Goal: Task Accomplishment & Management: Use online tool/utility

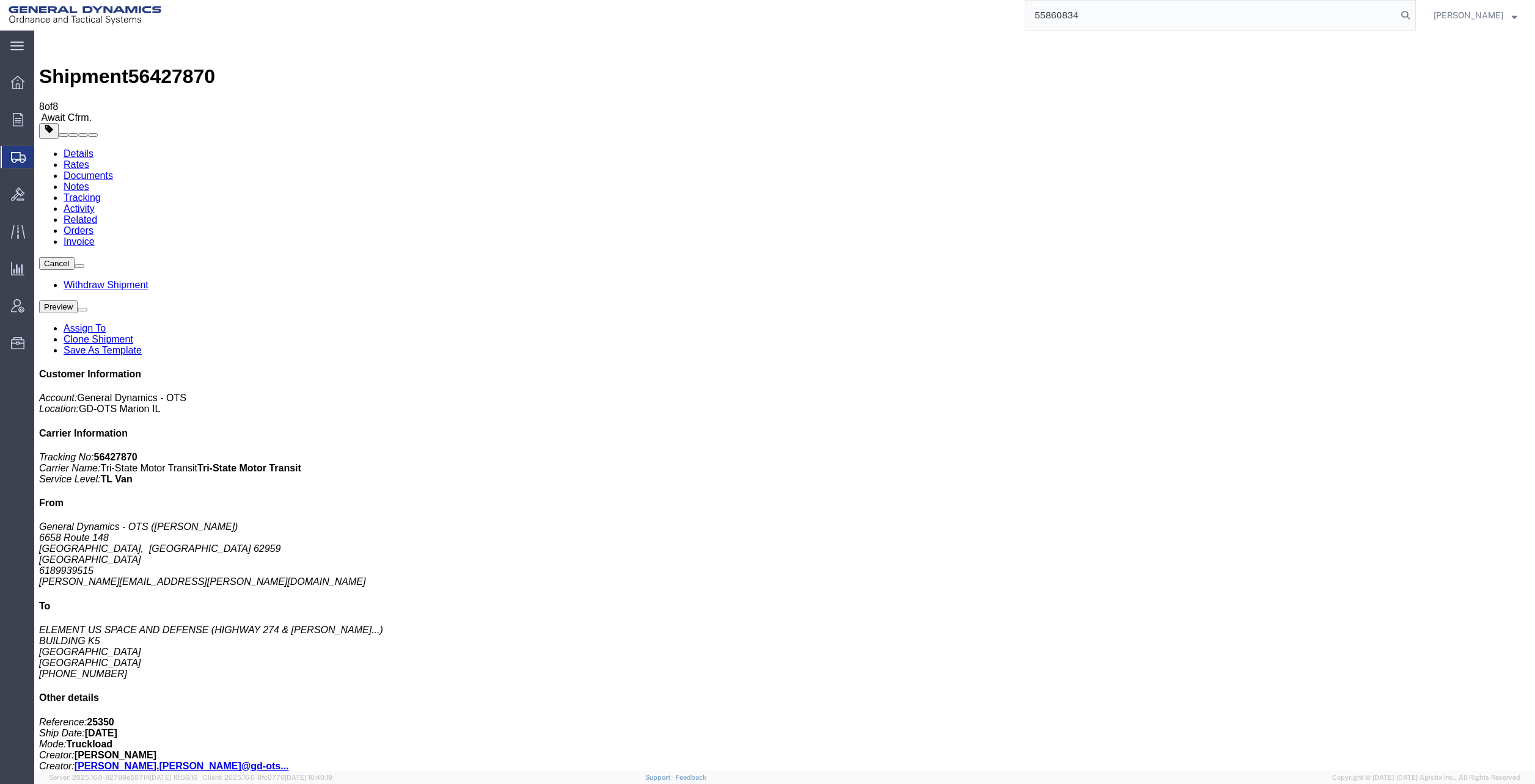
type input "55860834"
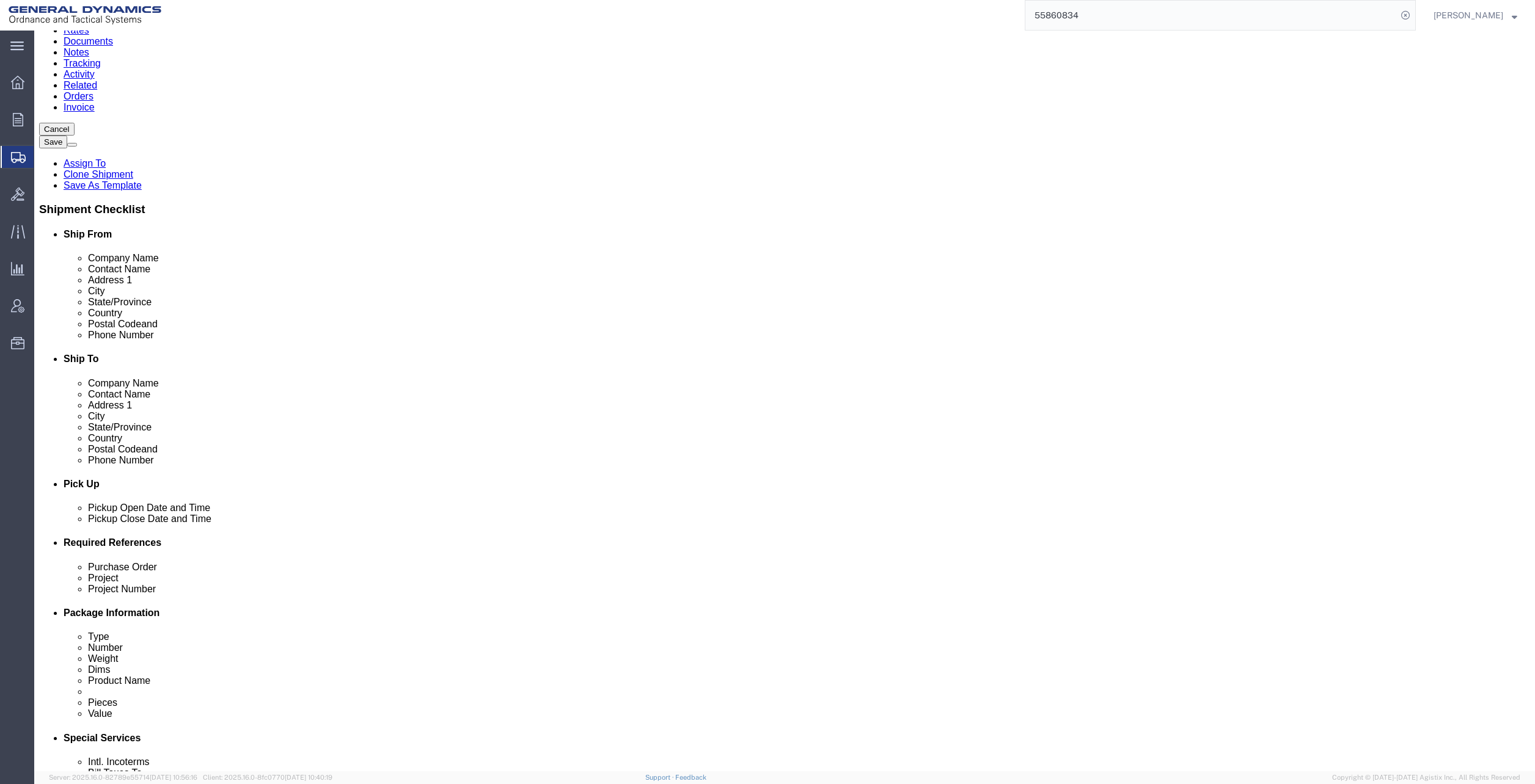
scroll to position [305, 0]
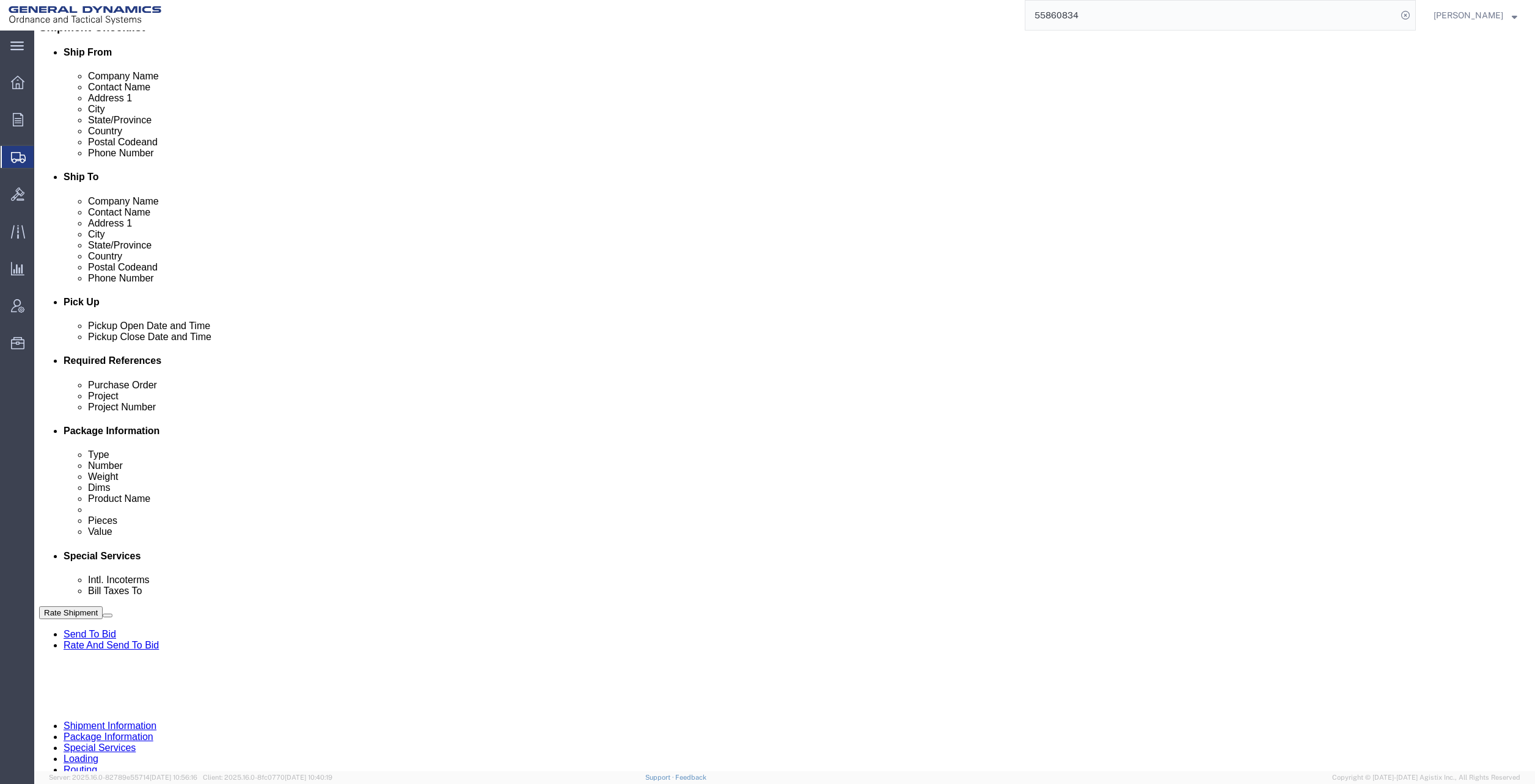
click input "TRK- TRL-"
click input "TRK-31875 TRL-"
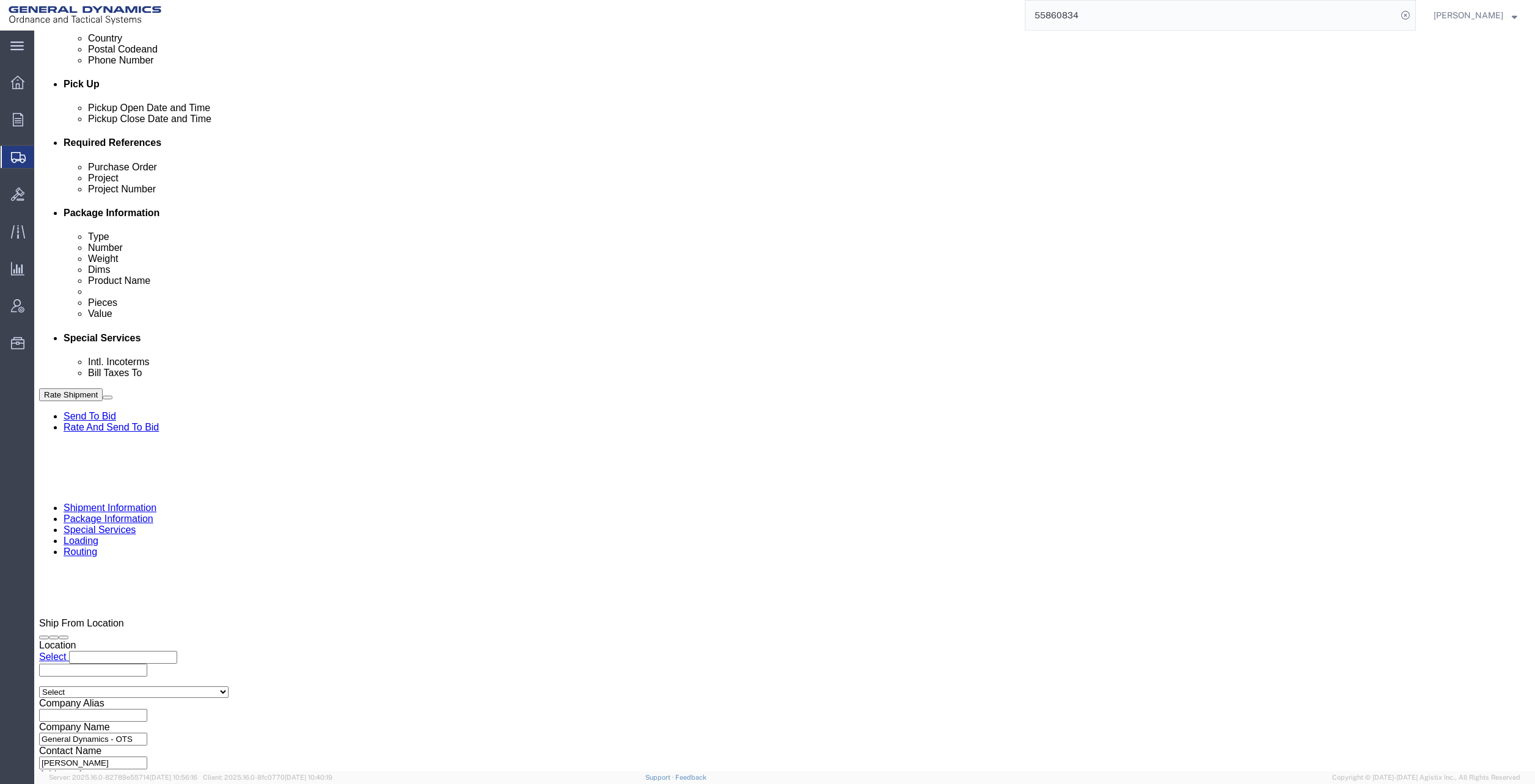
scroll to position [526, 0]
type input "TRK-31875 TRL-194080"
click button "Continue"
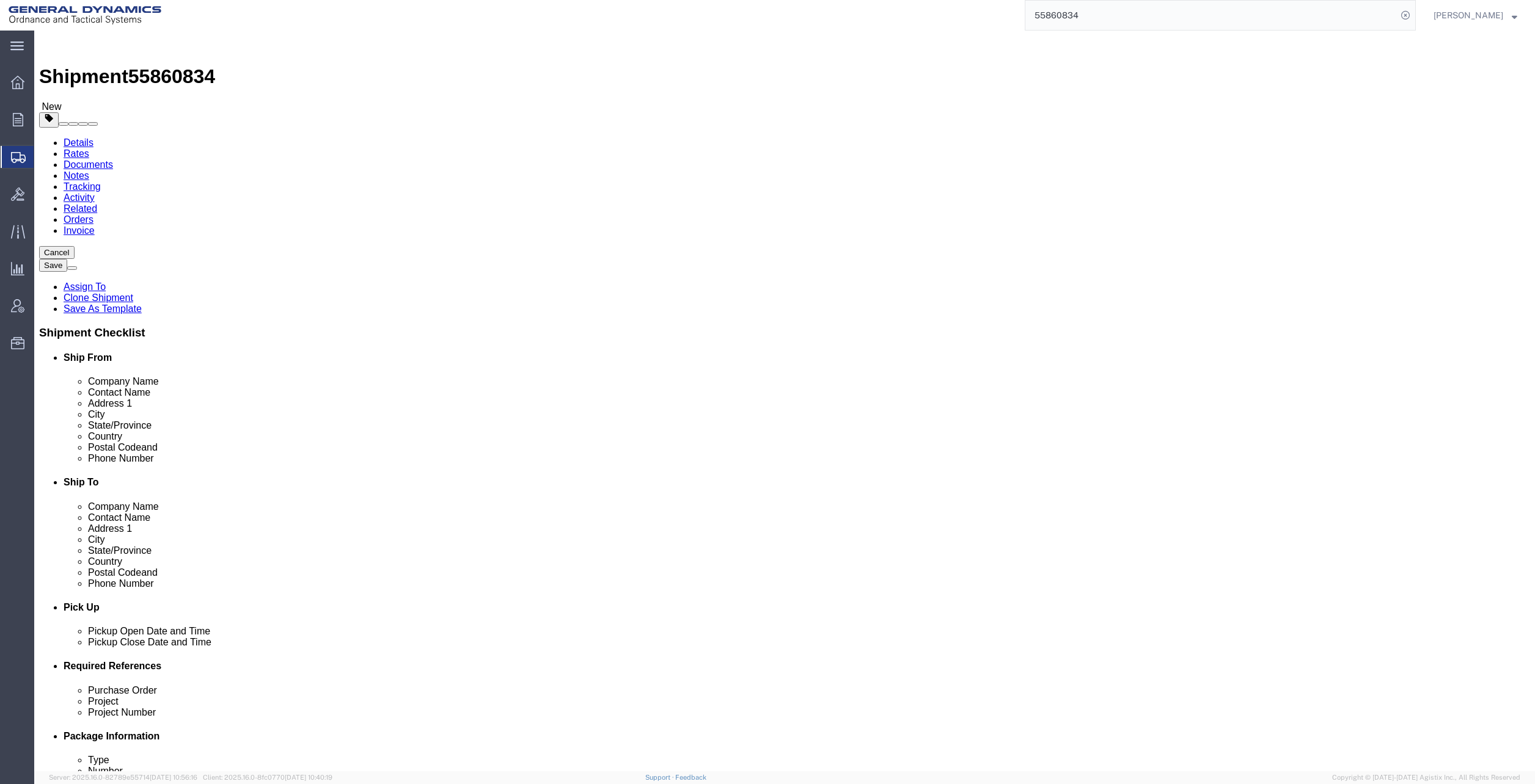
click link "Special Services"
click icon
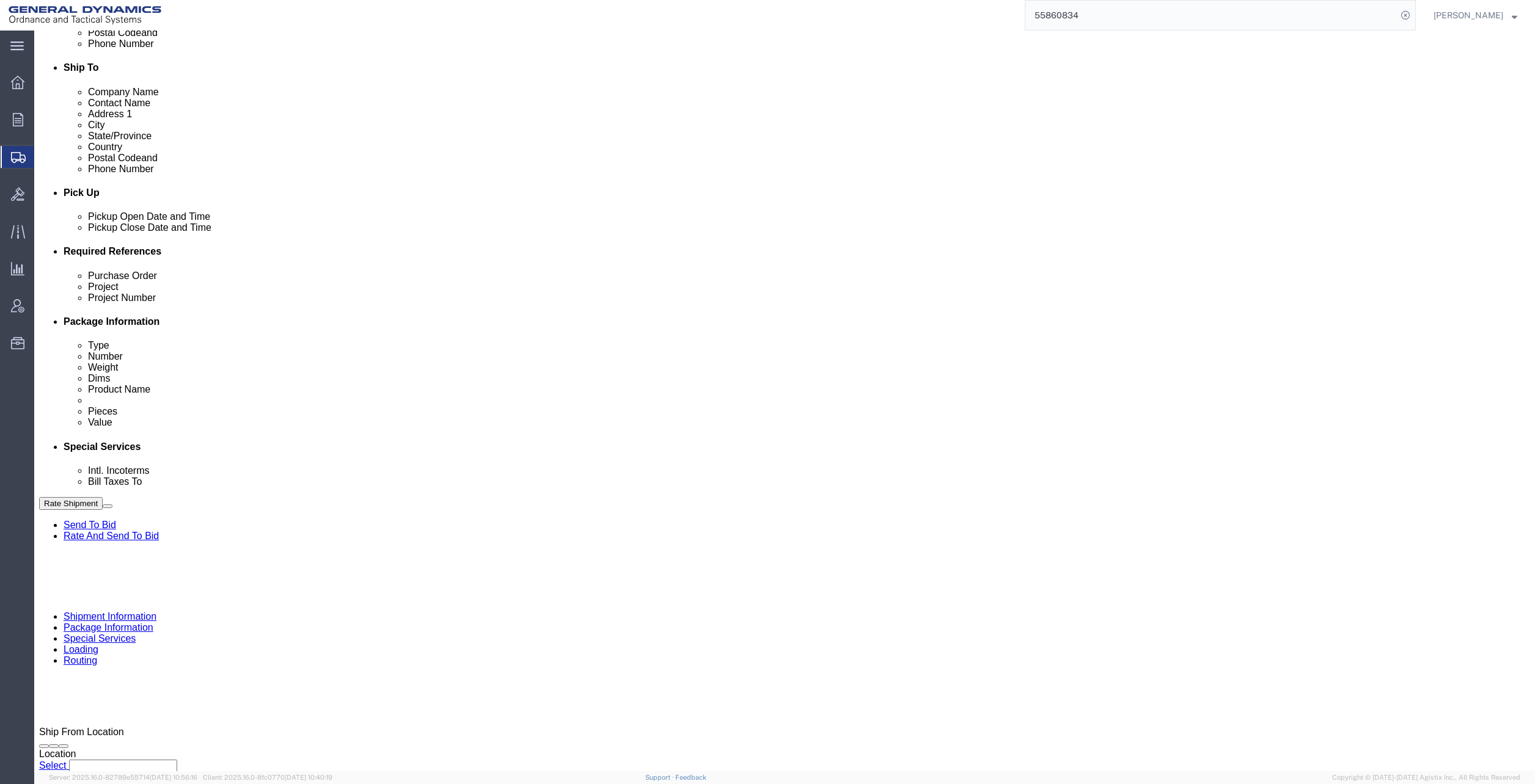
scroll to position [428, 0]
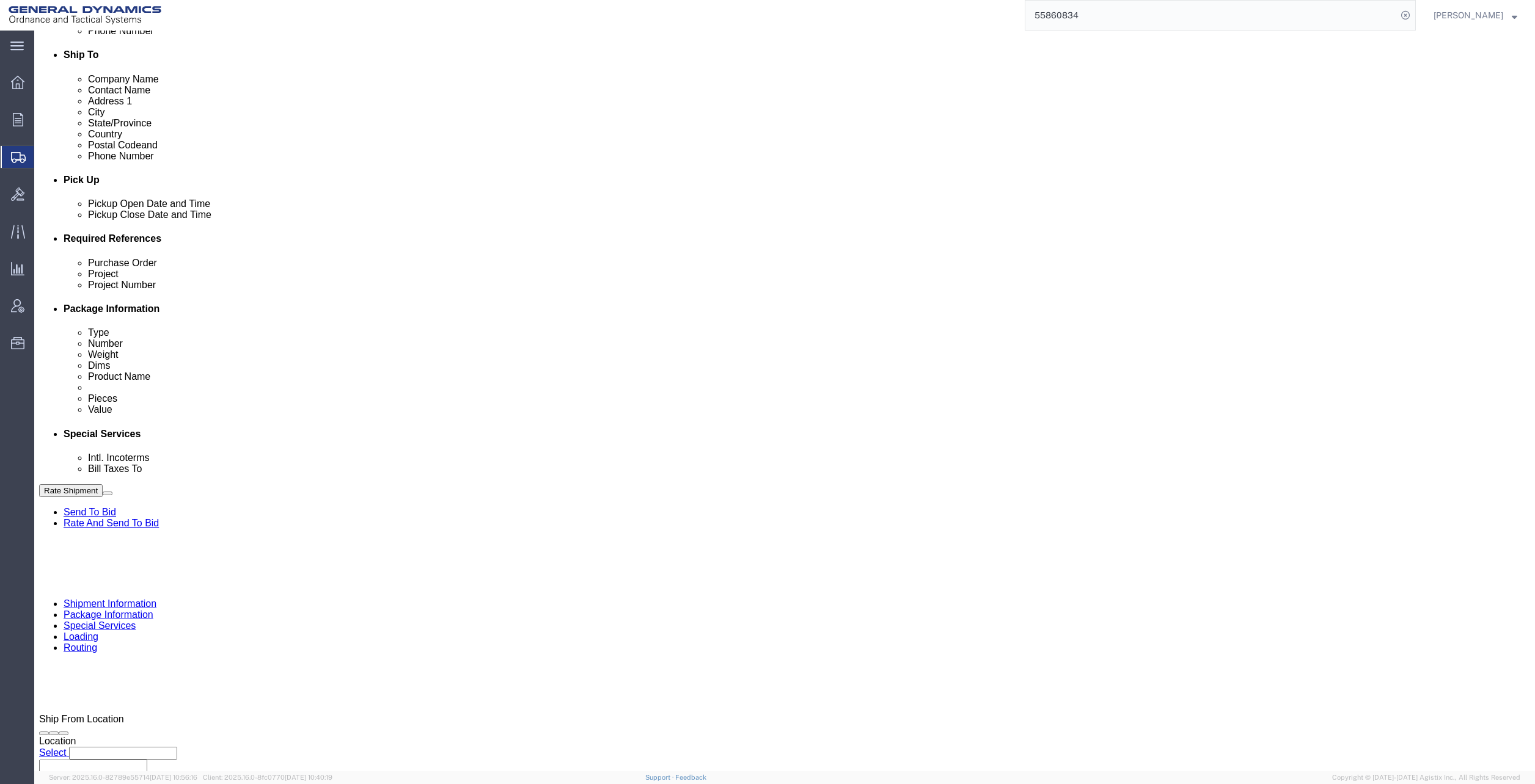
click link "Package Information"
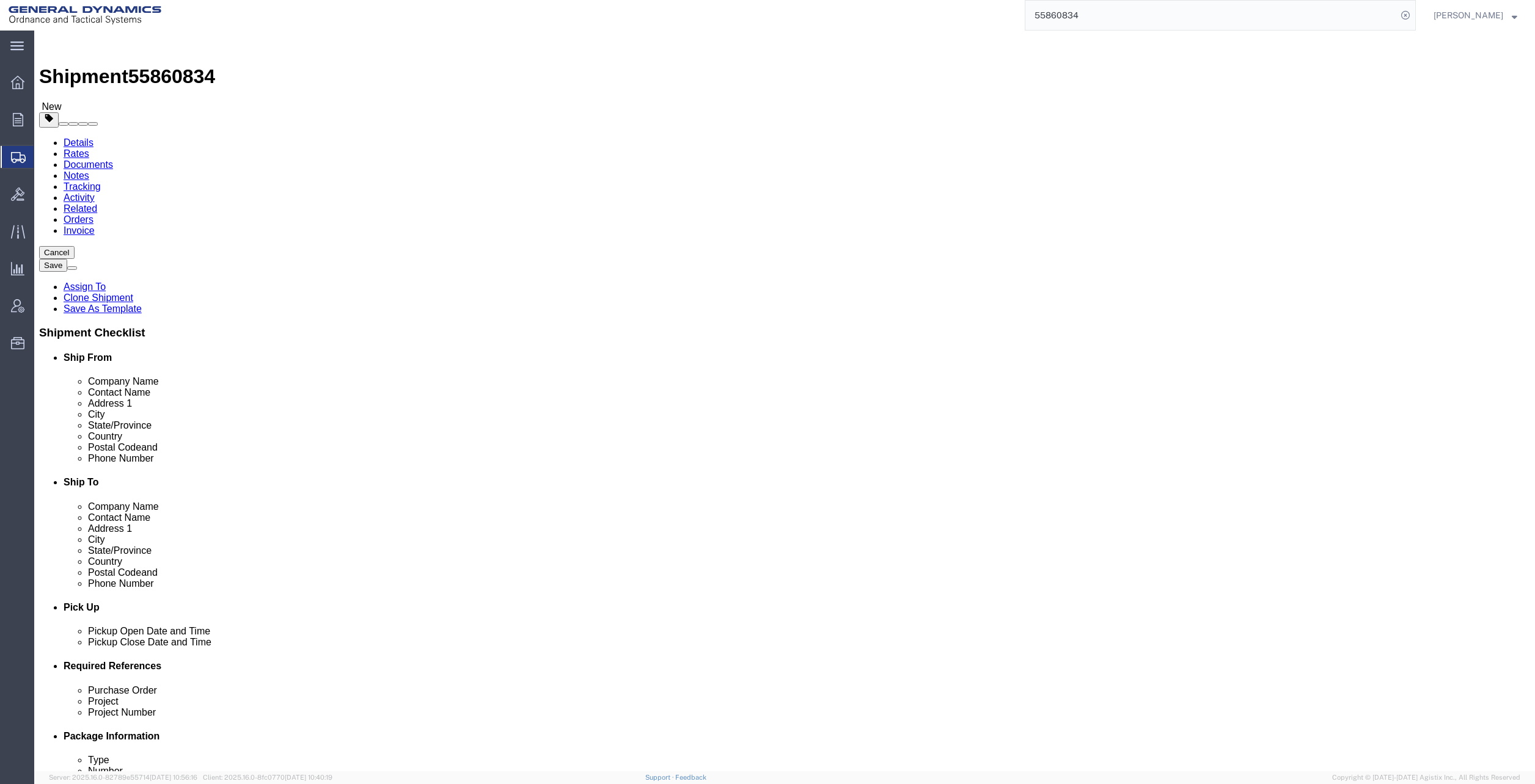
click dd "100.00 USD"
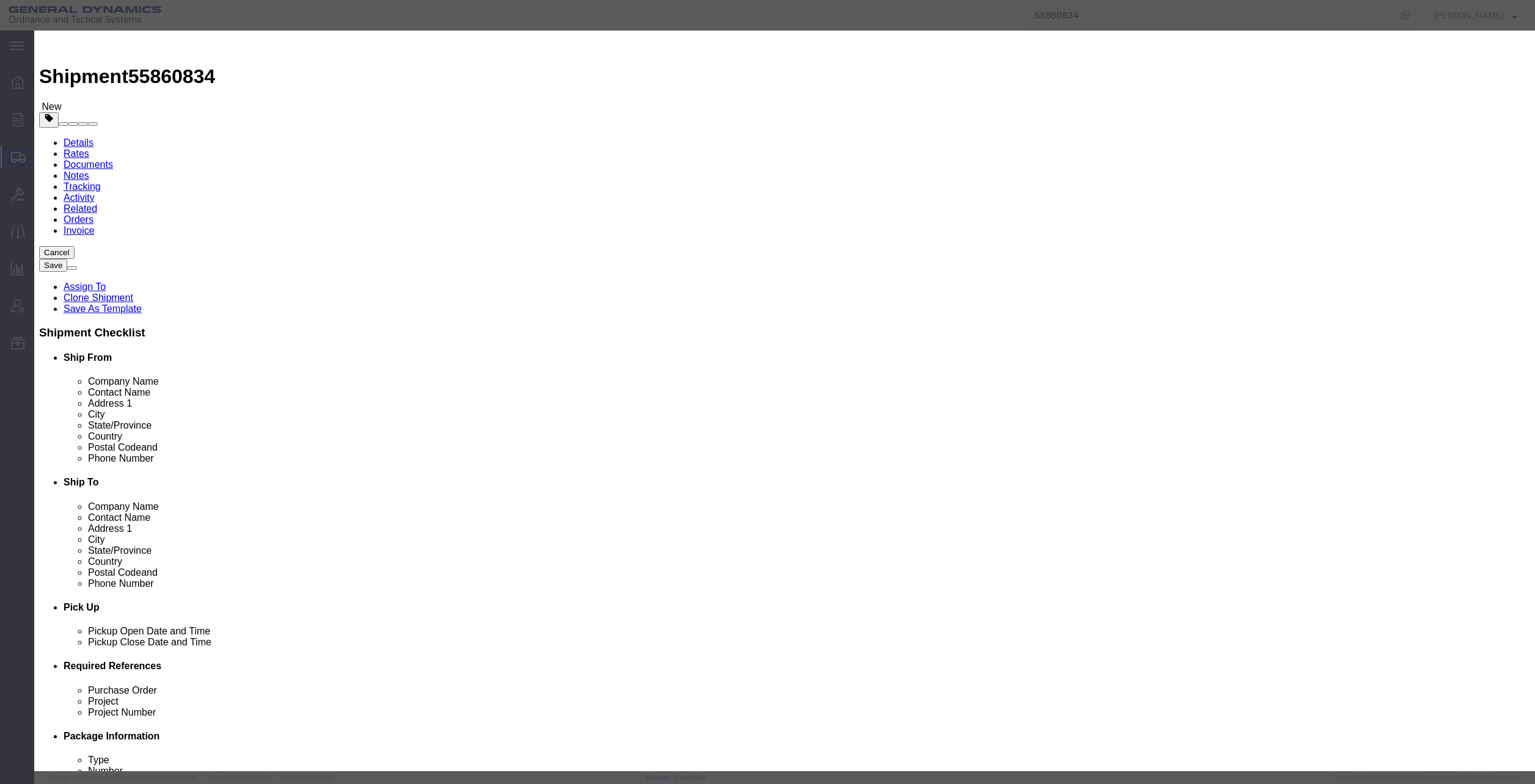
click textarea "624 - EMPTY PROPELLANT DRUMS ON PALLETS 78 PALLETS @ 8 DRUMS/PLT"
type textarea "624 - EMPTY M6 PROPELLANT DRUMS ON PALLETS 78 PALLETS @ 8 DRUMS/PLT"
click button "Save & Close"
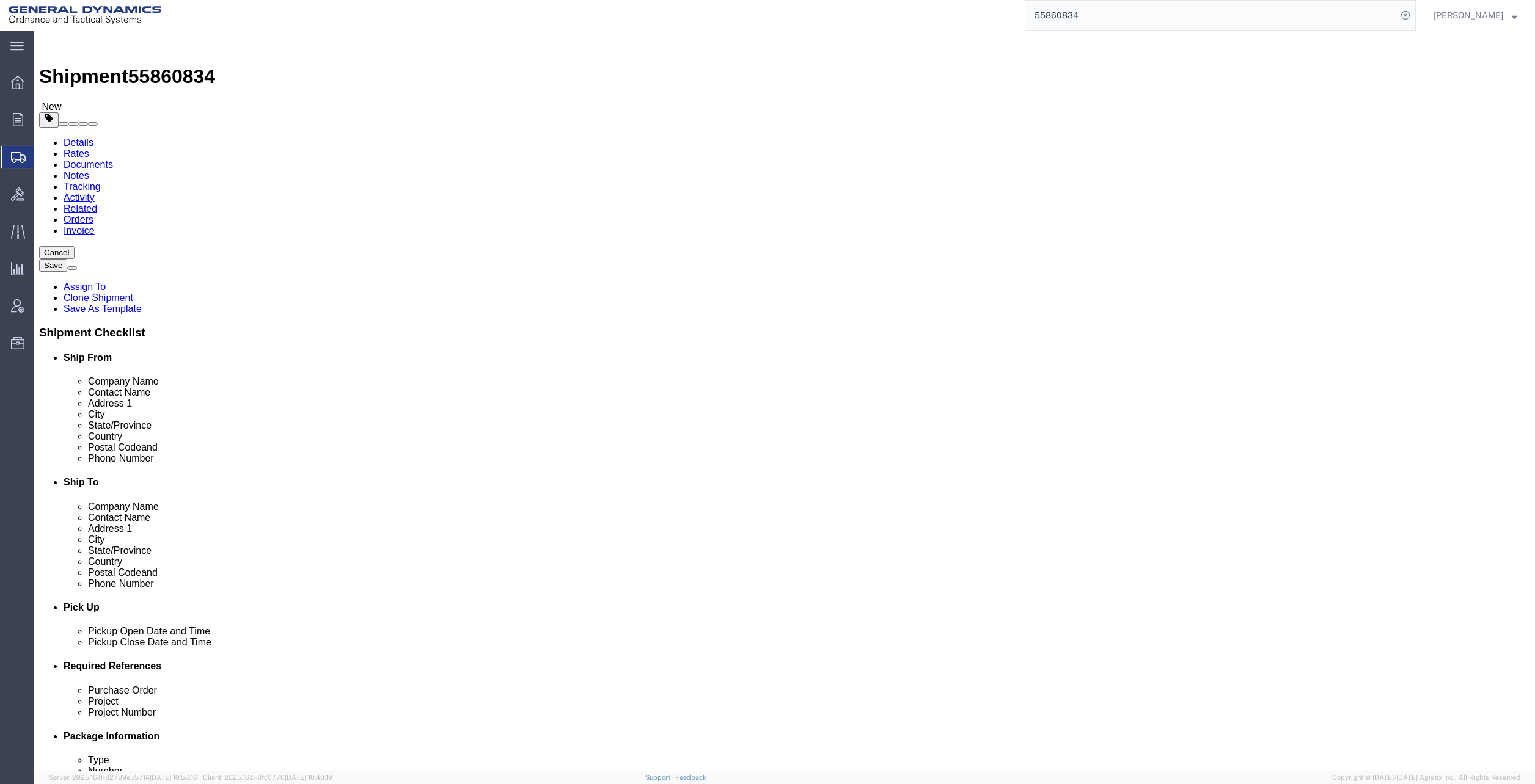
click link "Special Services"
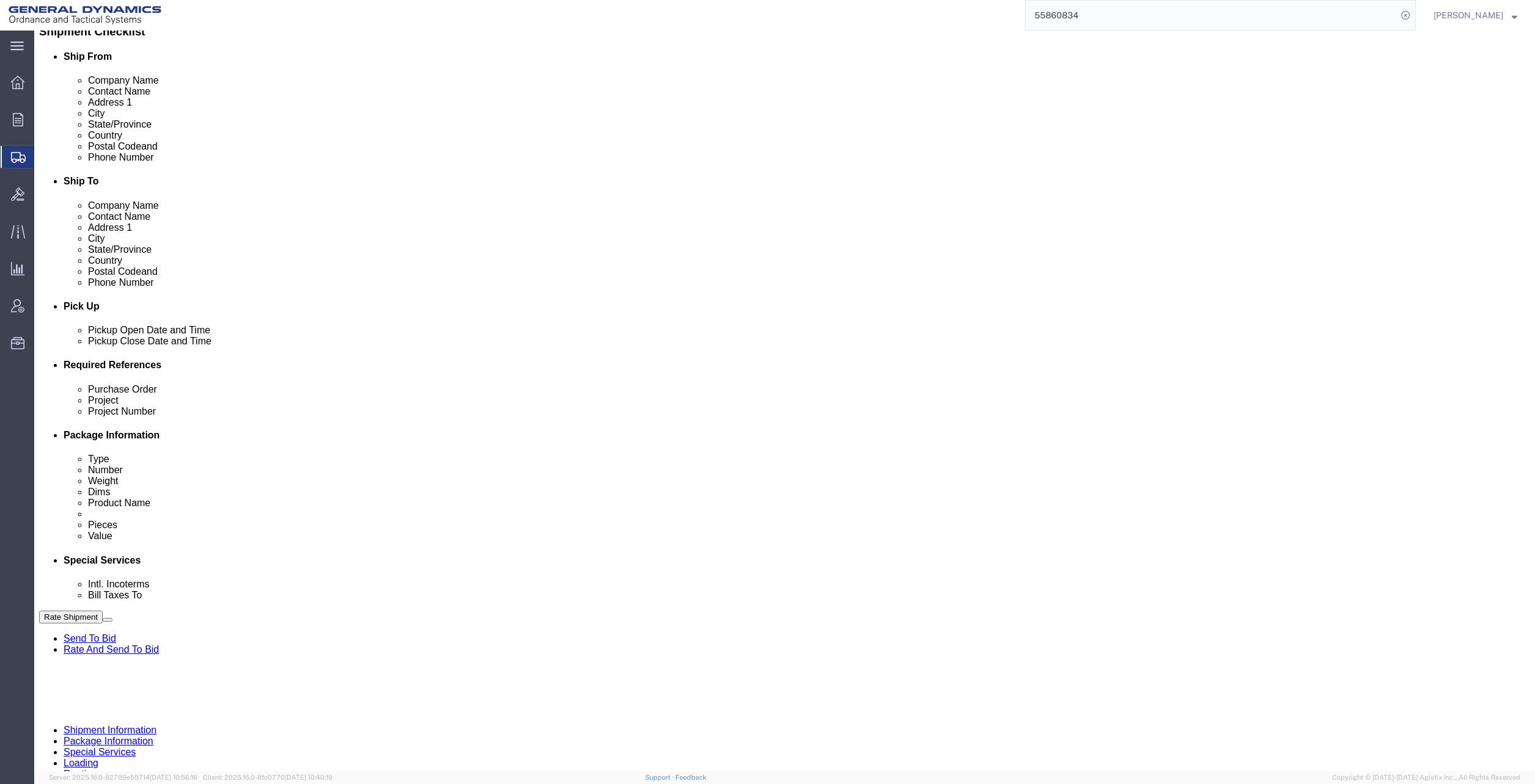
scroll to position [305, 0]
click button "Rate Shipment"
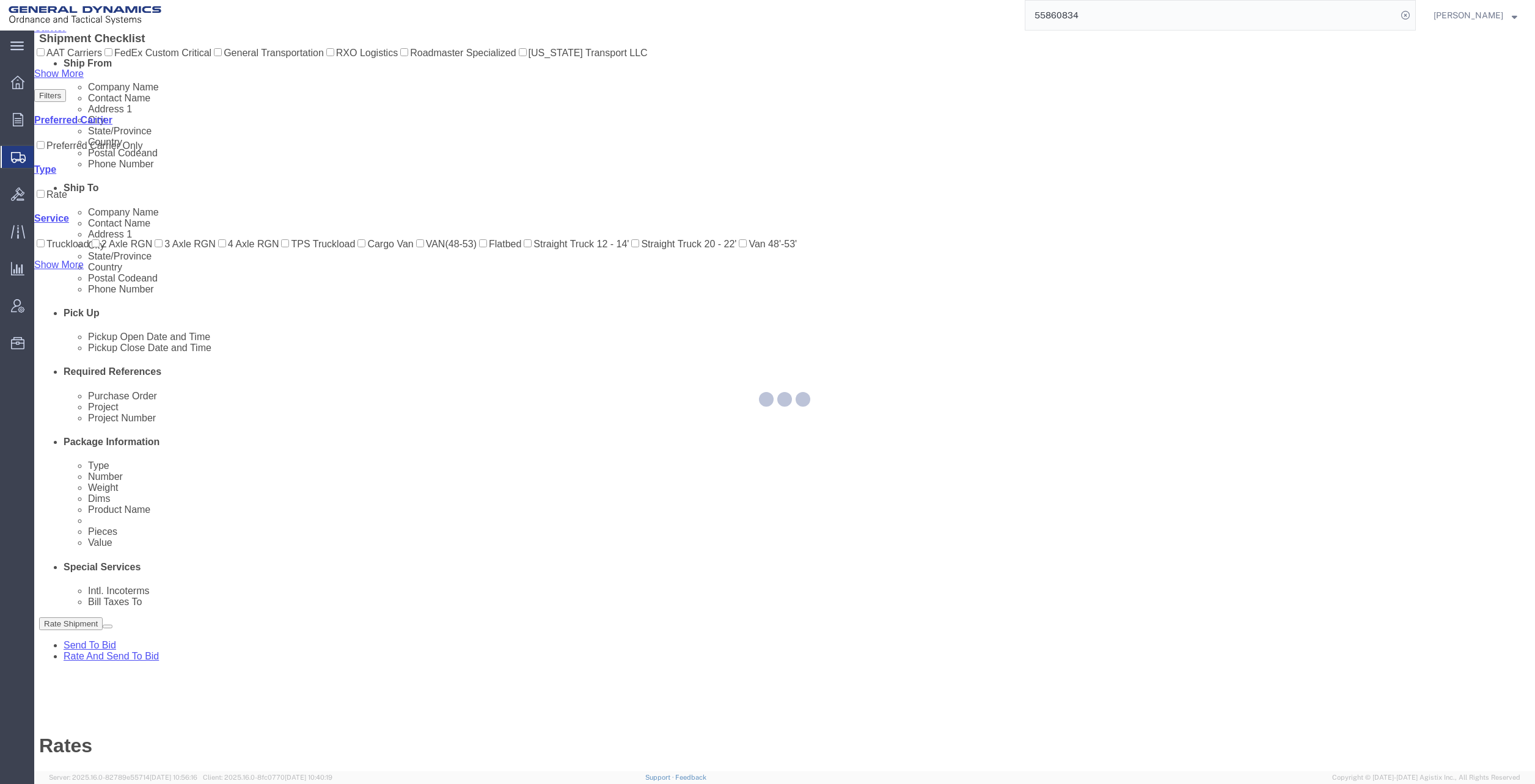
scroll to position [0, 0]
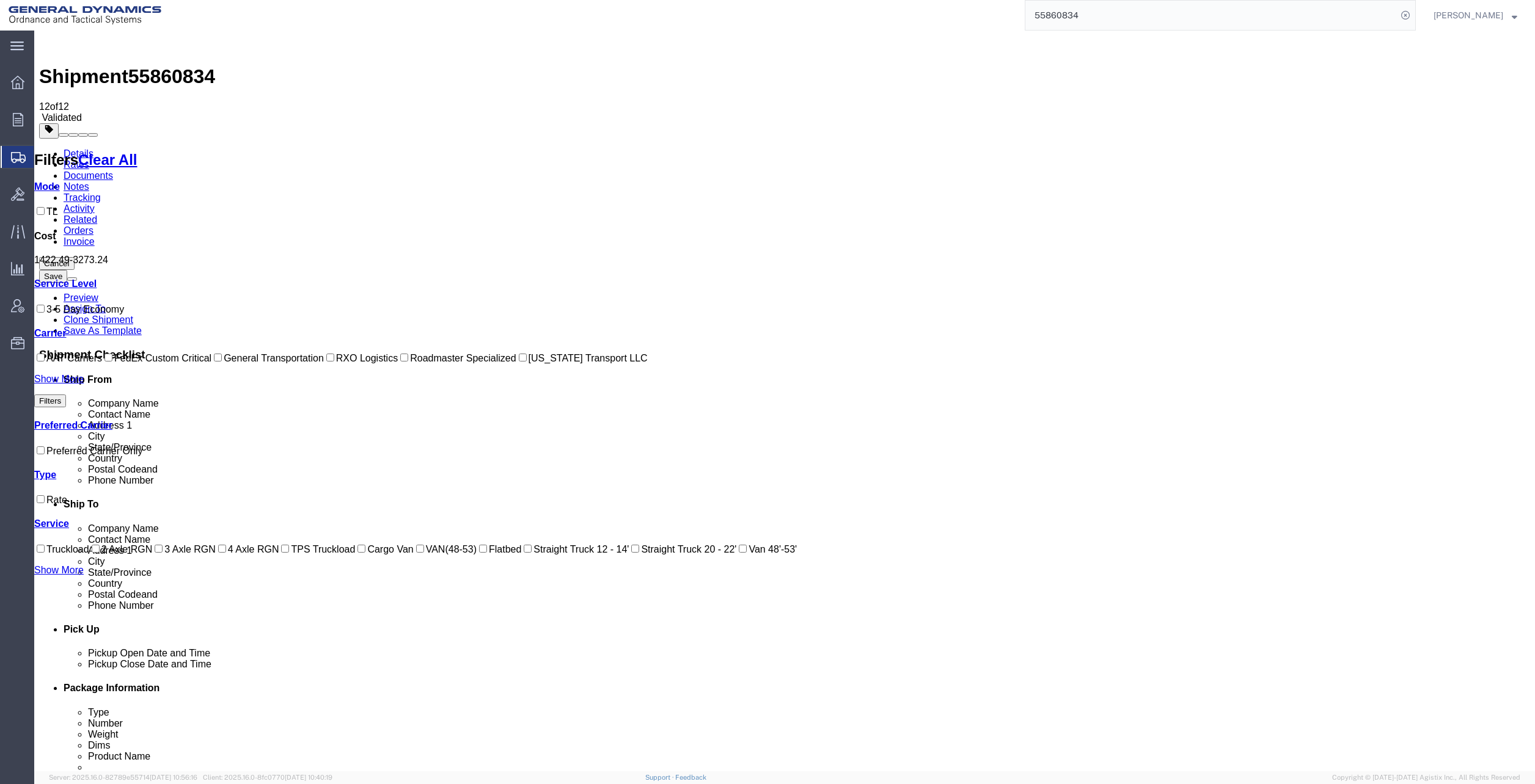
click at [77, 148] on link "Details" at bounding box center [78, 153] width 30 height 10
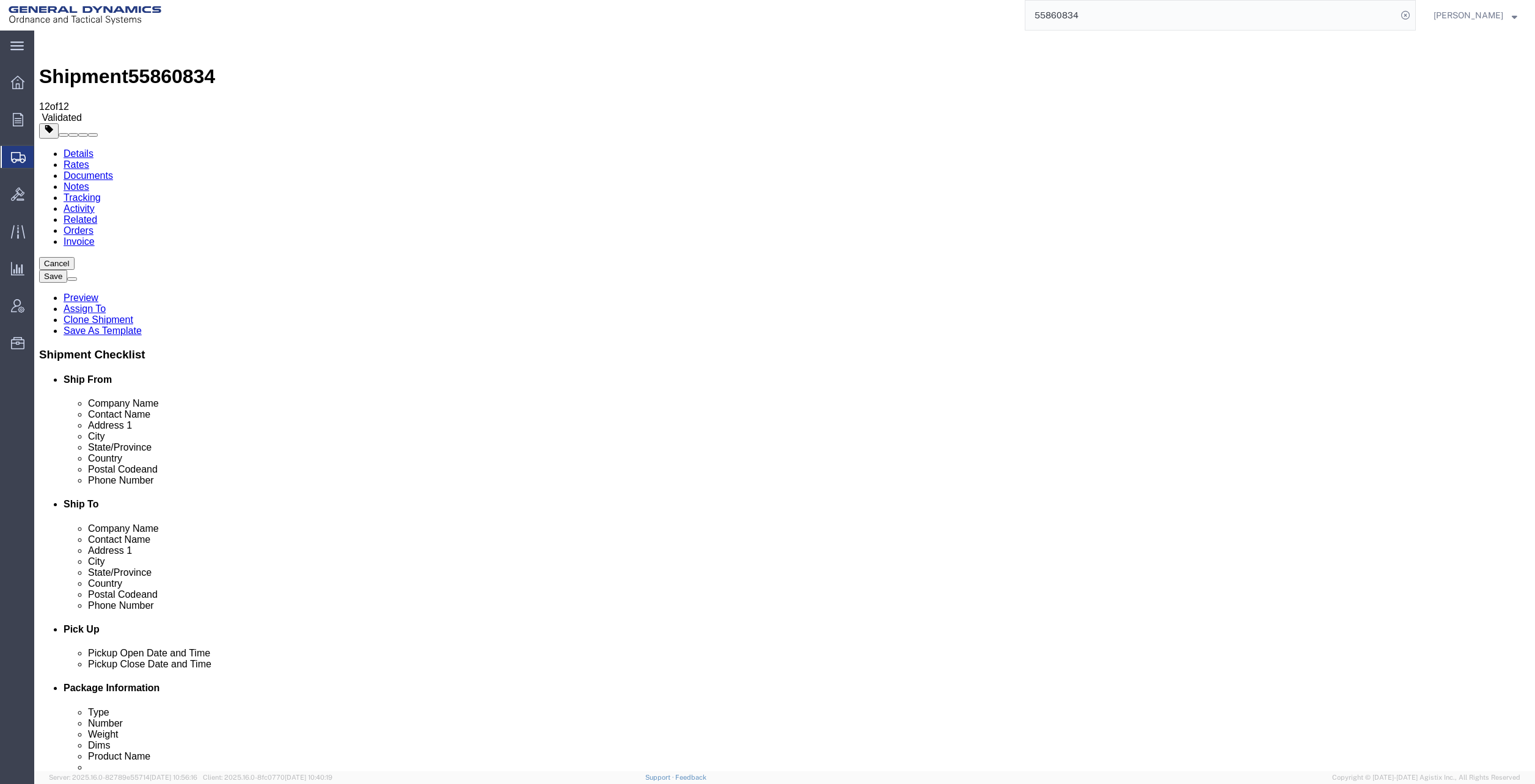
click button "Rate Shipment"
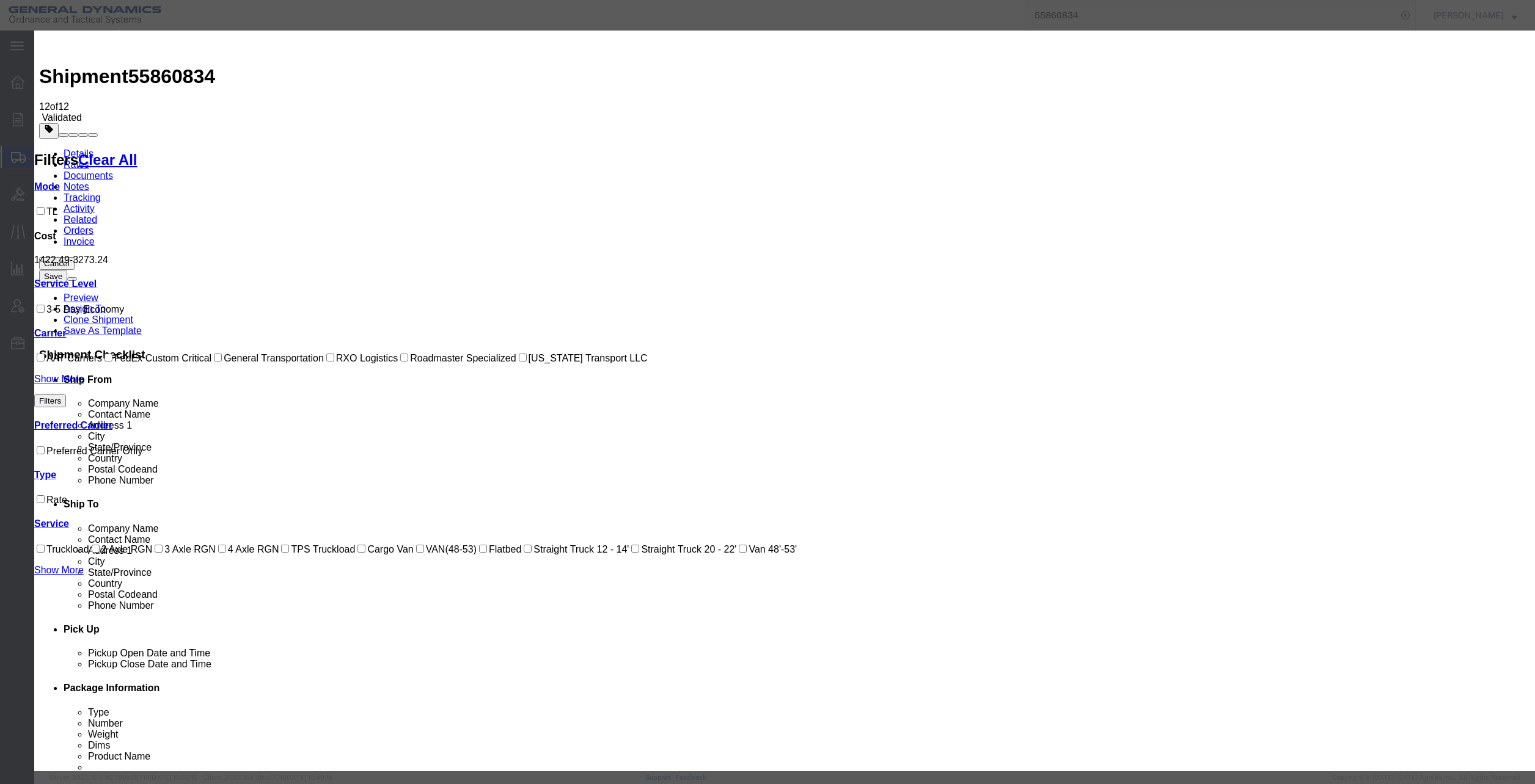
select select "147"
select select "1205"
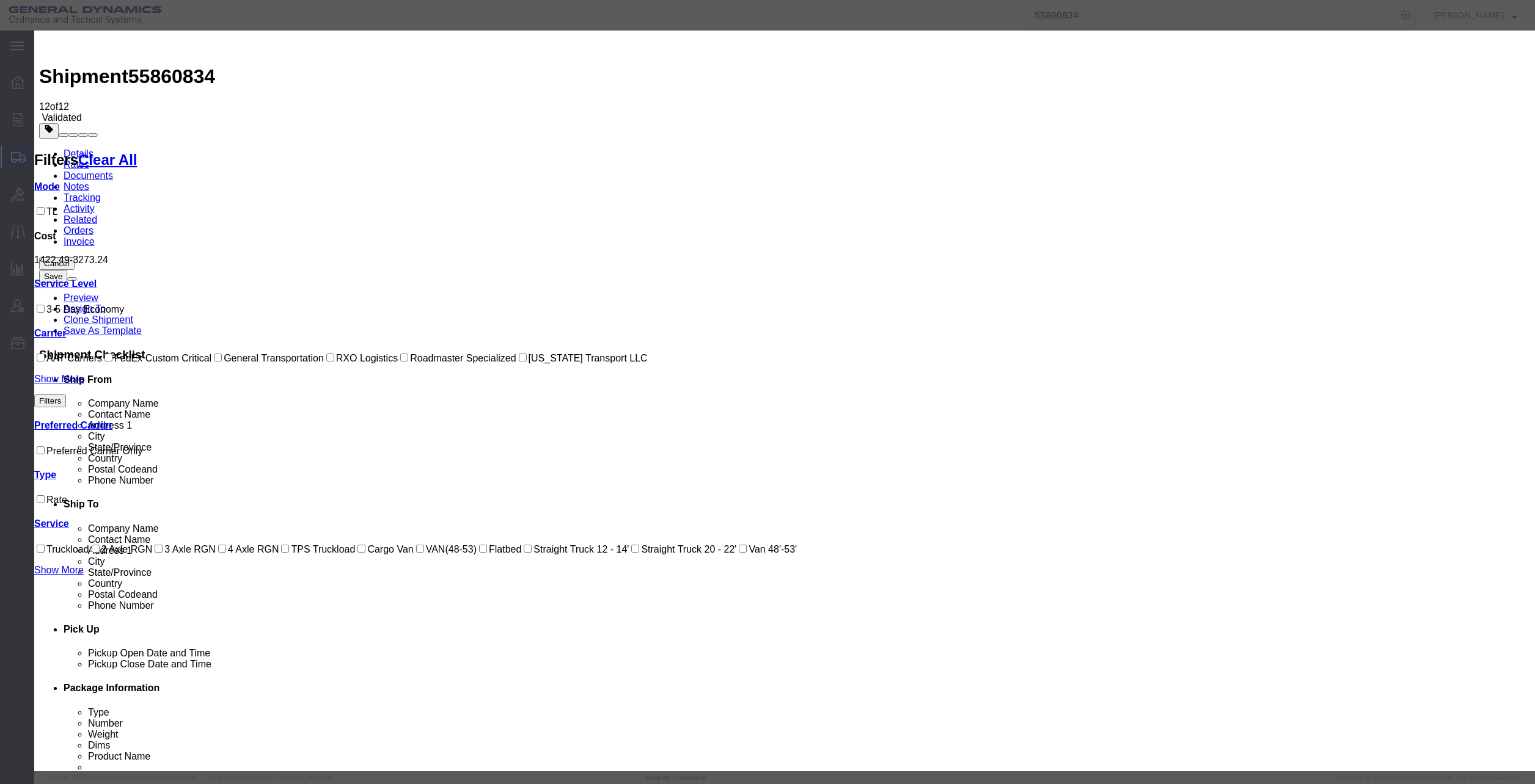
type input "25264"
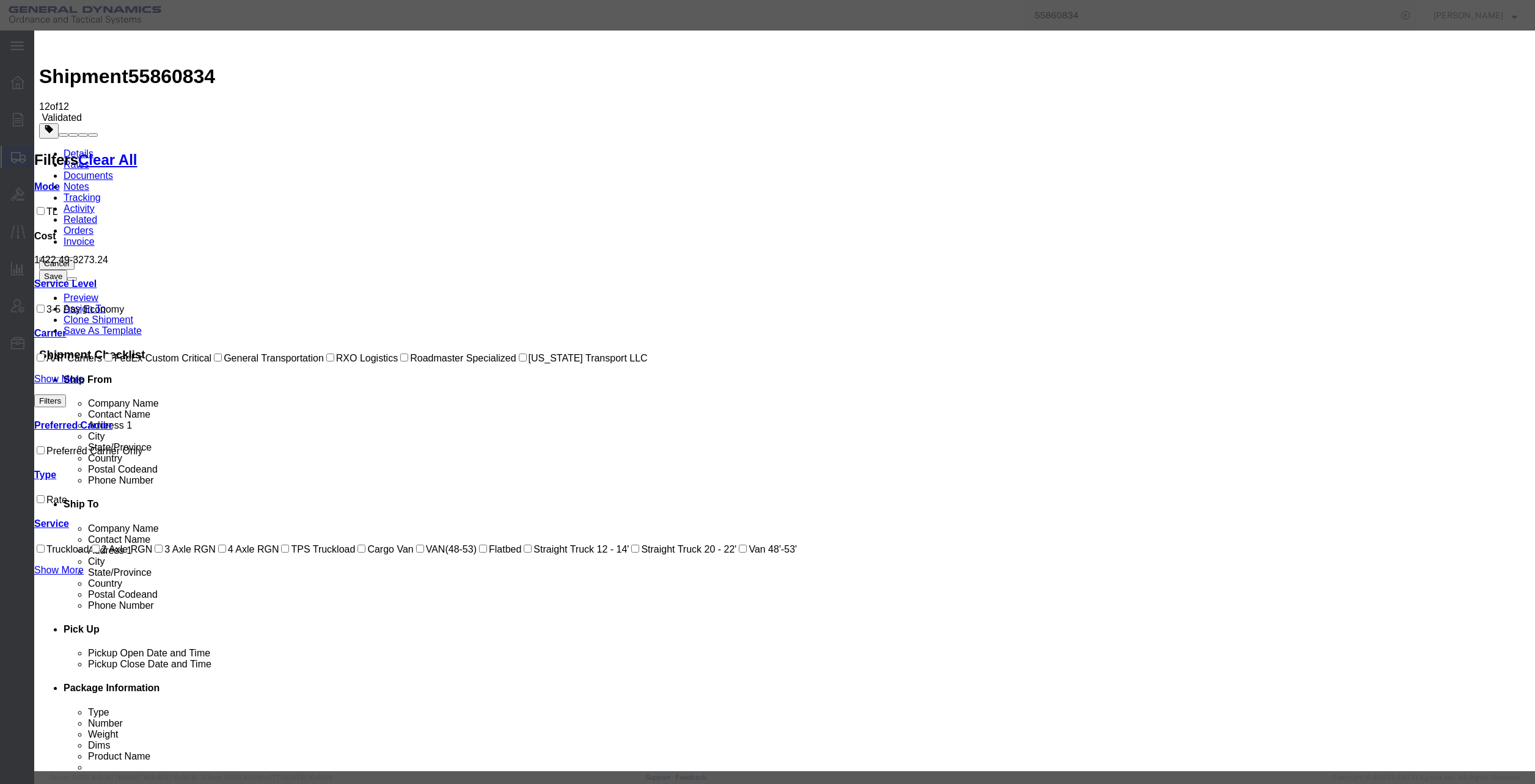
type input "[PERSON_NAME]"
type input "[PHONE_NUMBER]"
select select "1000"
